Goal: Task Accomplishment & Management: Manage account settings

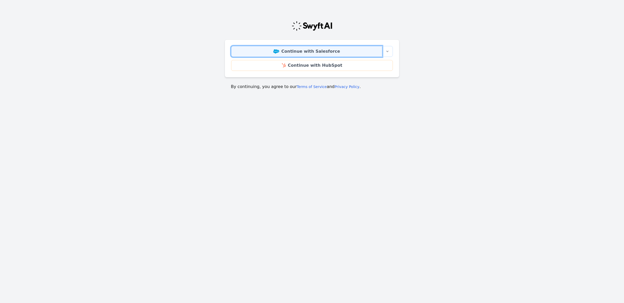
click at [326, 52] on link "Continue with Salesforce" at bounding box center [306, 51] width 151 height 11
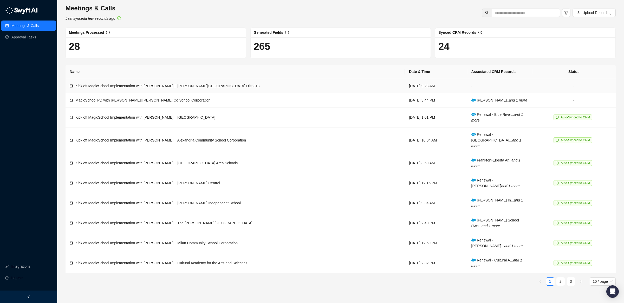
click at [188, 87] on span "Kick off MagicSchool Implementation with [PERSON_NAME] || [PERSON_NAME][GEOGRAP…" at bounding box center [167, 86] width 184 height 4
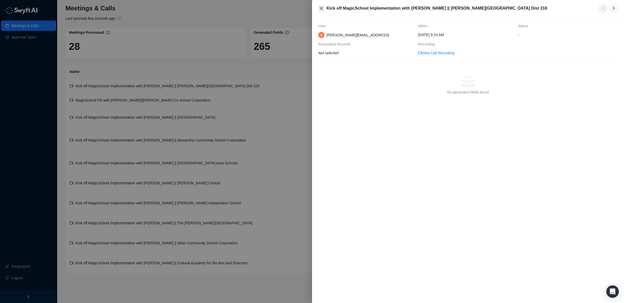
click at [319, 8] on button "Close" at bounding box center [321, 8] width 6 height 6
